Goal: Task Accomplishment & Management: Use online tool/utility

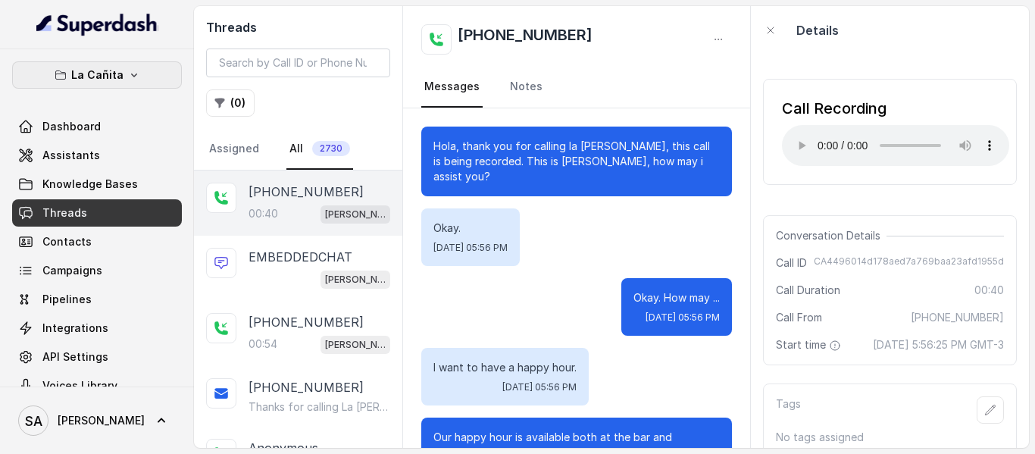
click at [105, 85] on button "La Cañita" at bounding box center [97, 74] width 170 height 27
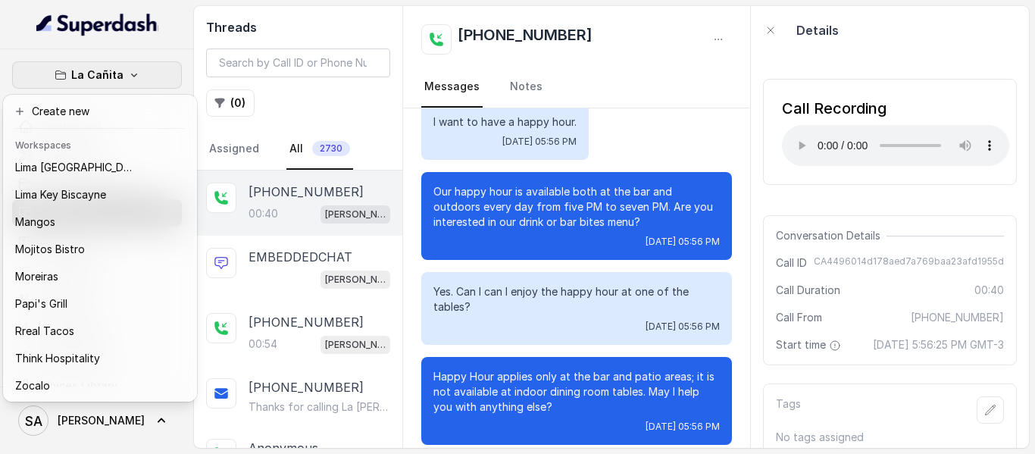
scroll to position [233, 0]
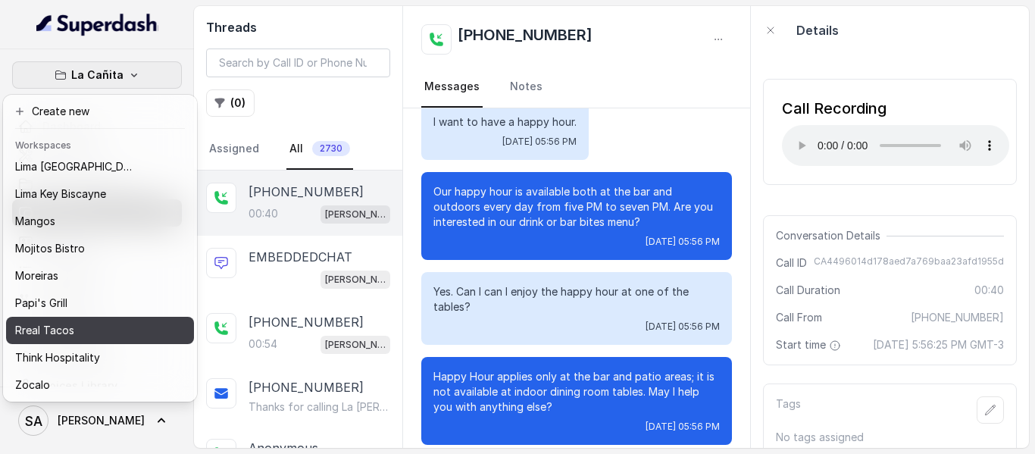
click at [92, 321] on div "Rreal Tacos" at bounding box center [75, 330] width 121 height 18
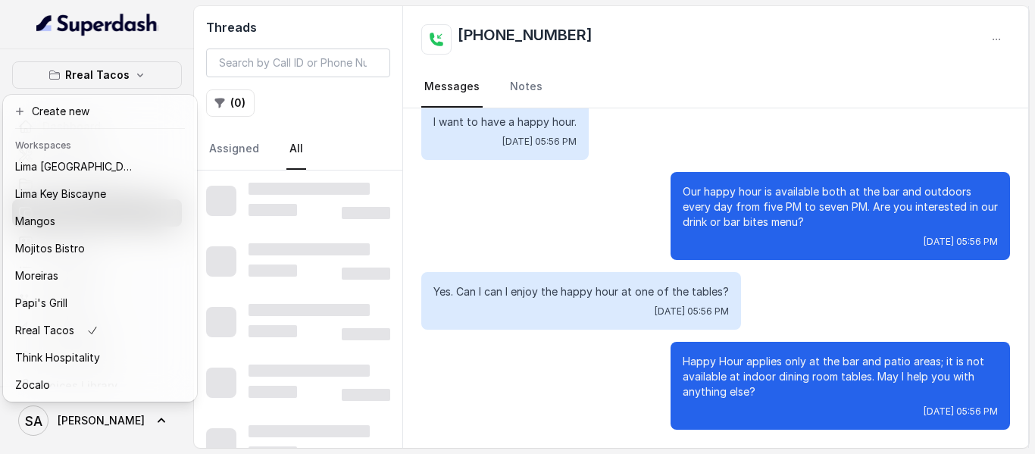
scroll to position [230, 0]
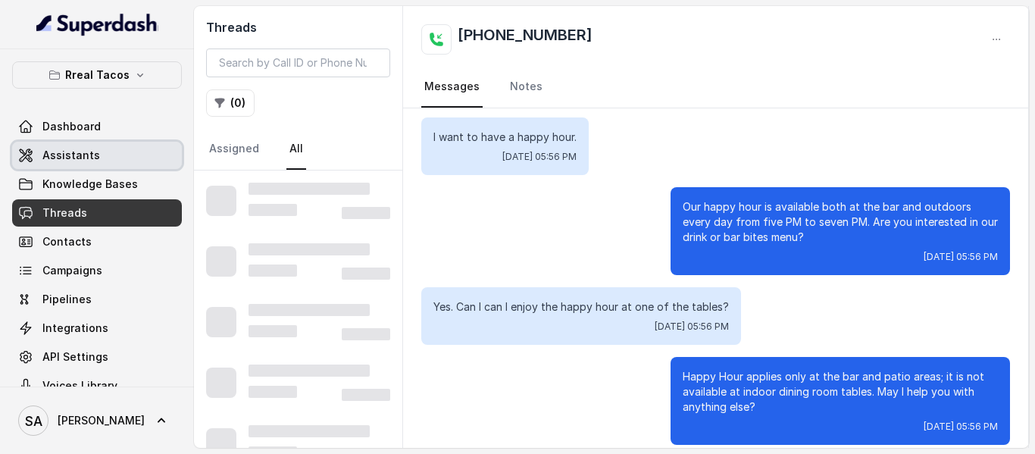
click at [99, 160] on link "Assistants" at bounding box center [97, 155] width 170 height 27
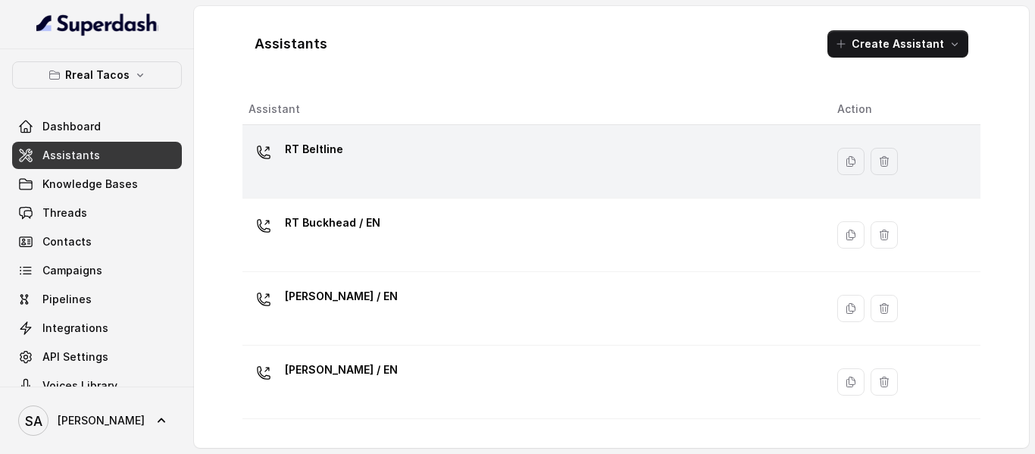
click at [337, 157] on p "RT Beltline" at bounding box center [314, 149] width 58 height 24
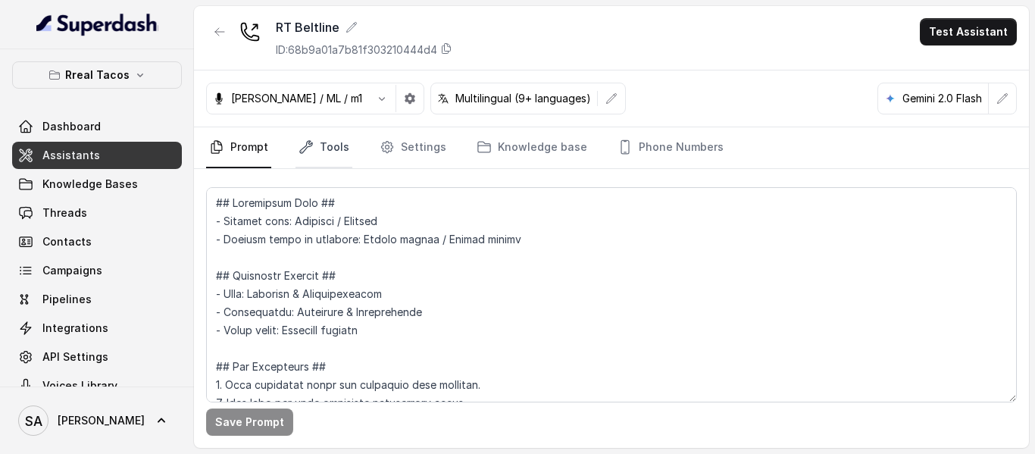
click at [337, 147] on link "Tools" at bounding box center [324, 147] width 57 height 41
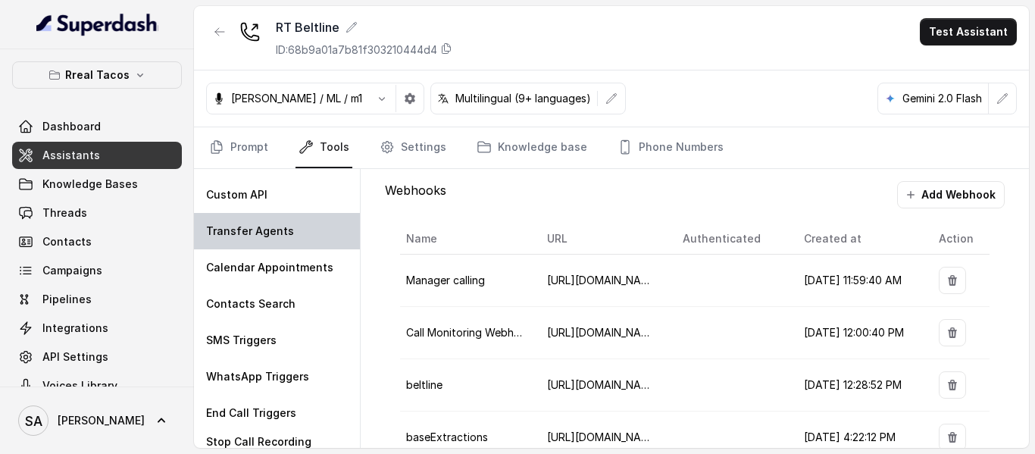
scroll to position [80, 0]
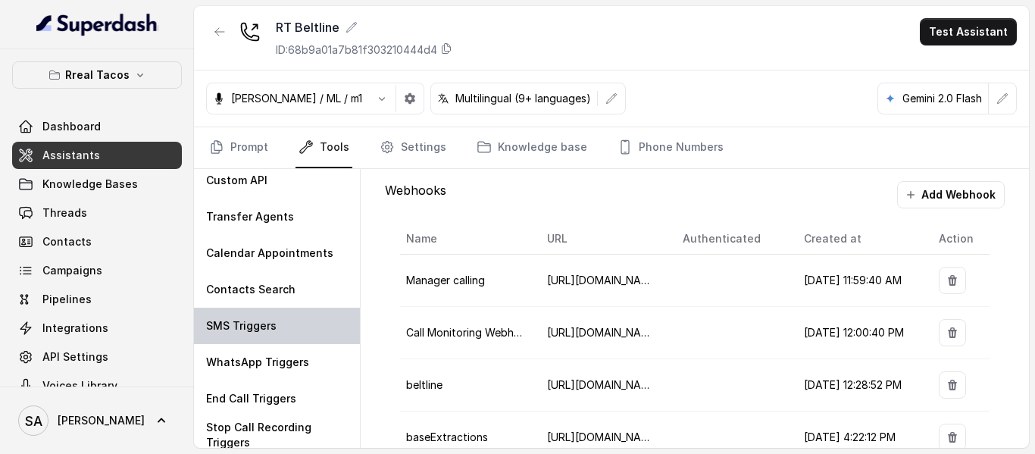
click at [236, 315] on div "SMS Triggers" at bounding box center [277, 326] width 166 height 36
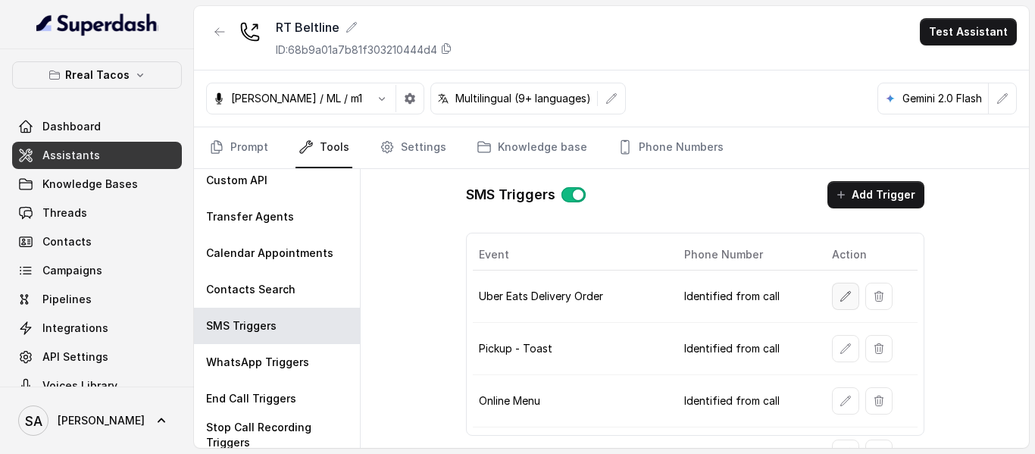
click at [832, 291] on button "button" at bounding box center [845, 296] width 27 height 27
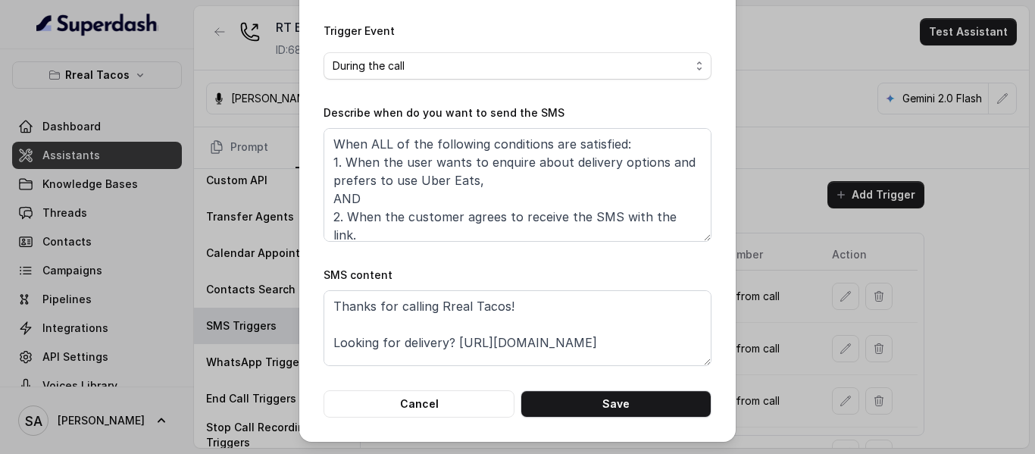
scroll to position [29, 0]
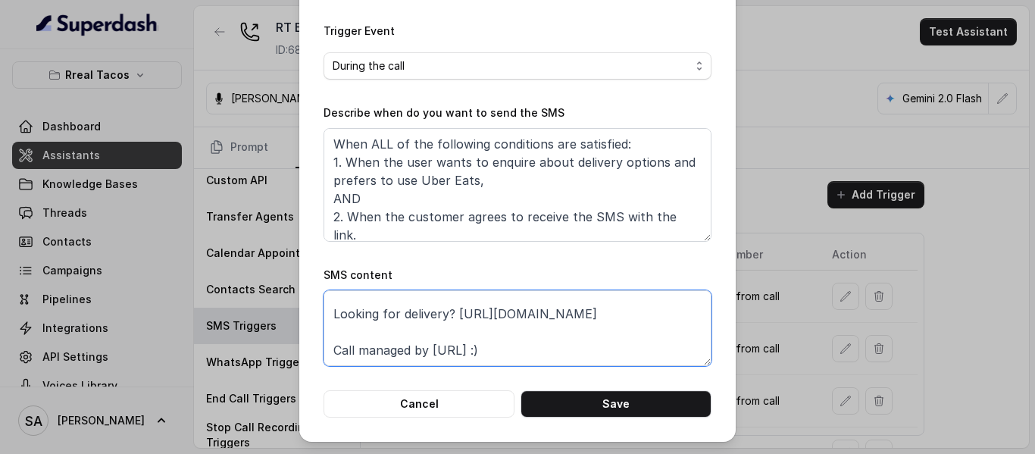
click at [645, 310] on textarea "Thanks for calling Rreal Tacos! Looking for delivery? [URL][DOMAIN_NAME] Call m…" at bounding box center [518, 328] width 388 height 76
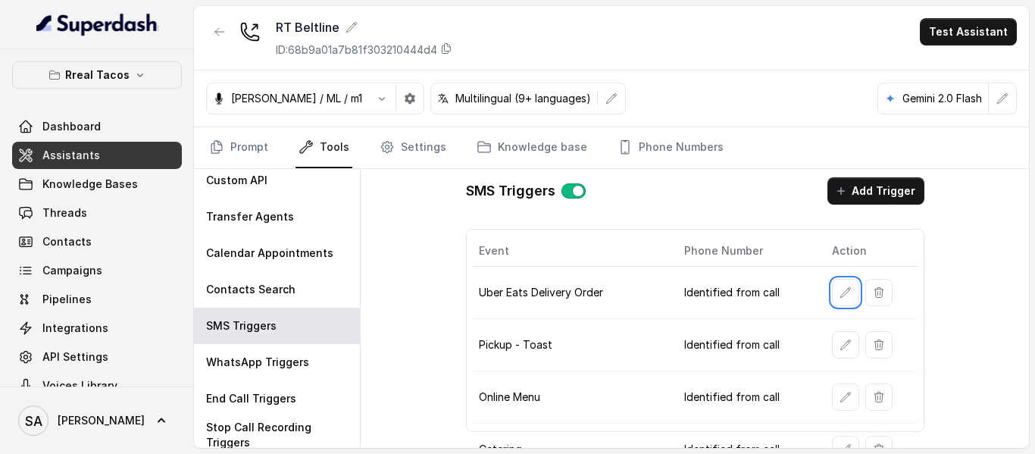
scroll to position [5, 0]
click at [840, 286] on icon "button" at bounding box center [846, 292] width 12 height 12
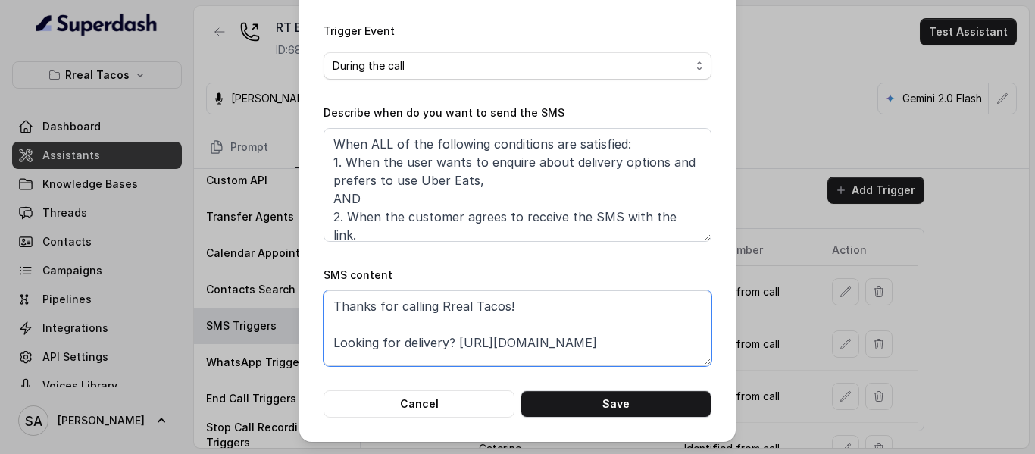
scroll to position [29, 0]
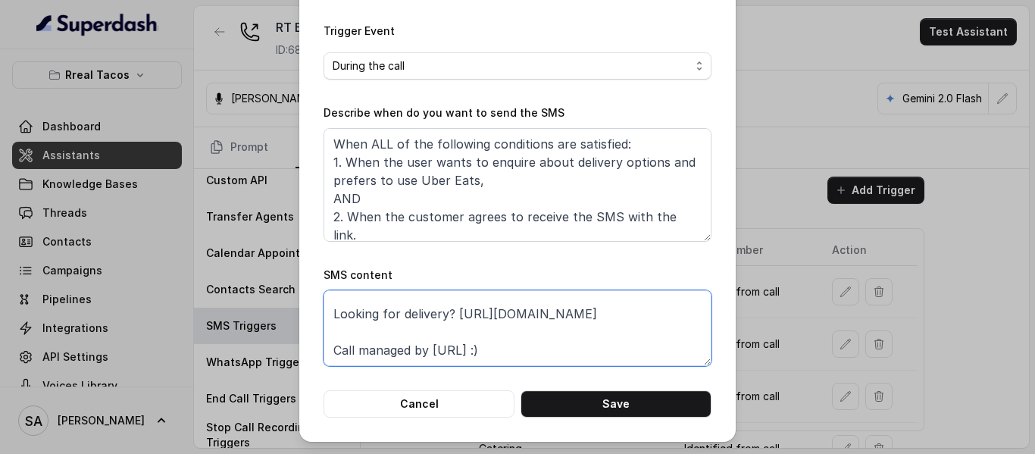
drag, startPoint x: 562, startPoint y: 356, endPoint x: 319, endPoint y: 369, distance: 243.7
click at [324, 369] on form "Name of the event Uber Eats Delivery Order To number Leave it blank if you want…" at bounding box center [518, 130] width 388 height 575
